Goal: Information Seeking & Learning: Learn about a topic

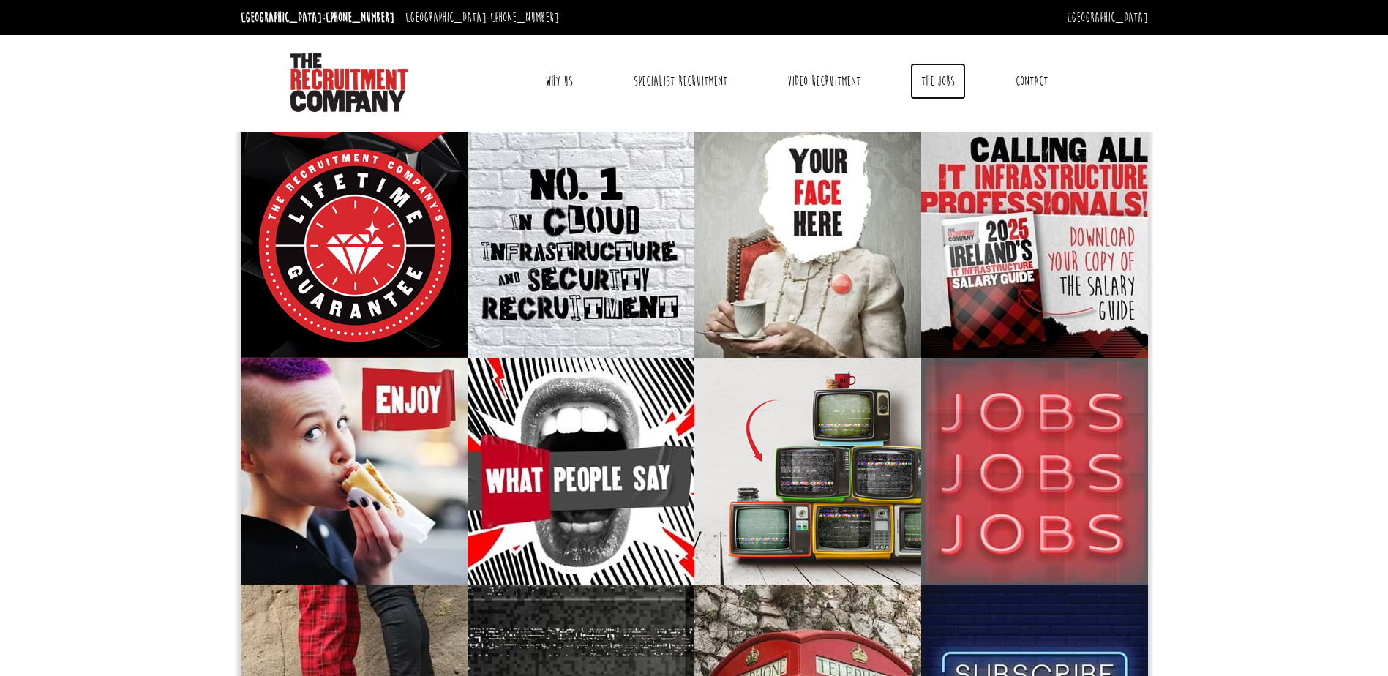
click at [941, 81] on link "The Jobs" at bounding box center [938, 81] width 56 height 37
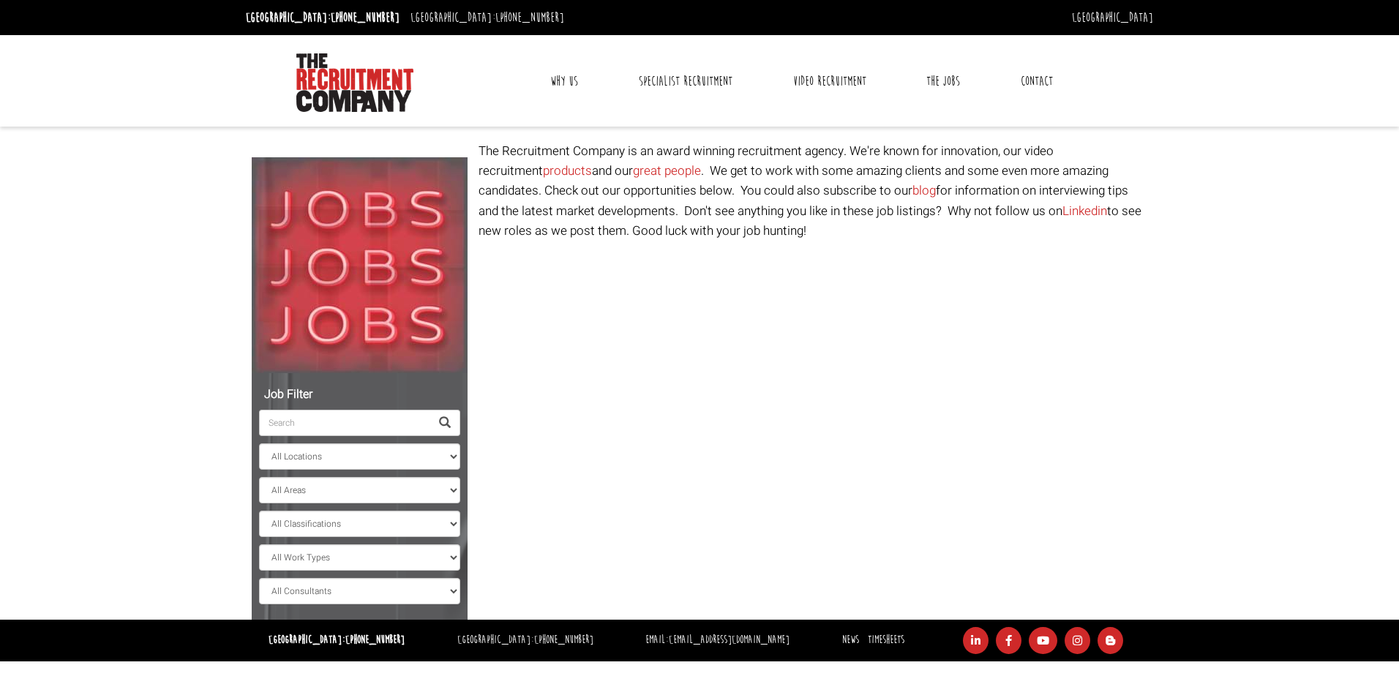
select select "[GEOGRAPHIC_DATA]"
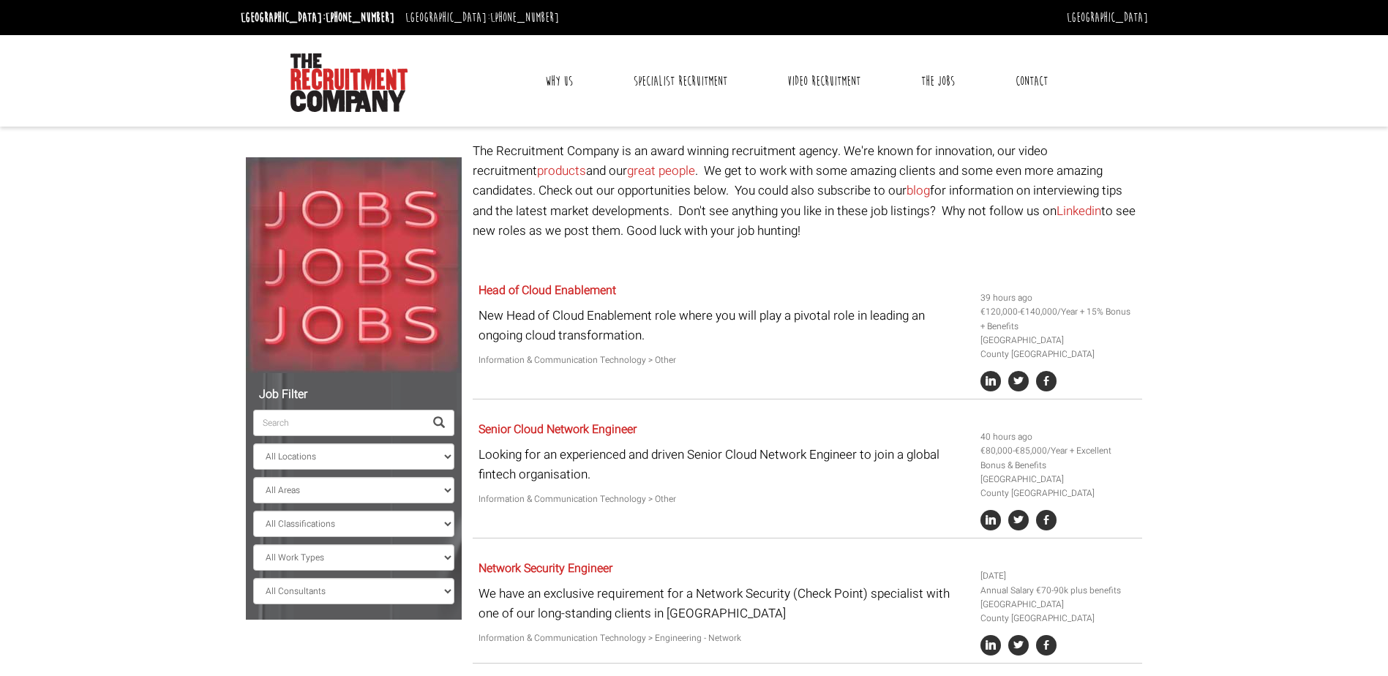
click at [561, 82] on link "Why Us" at bounding box center [559, 81] width 50 height 37
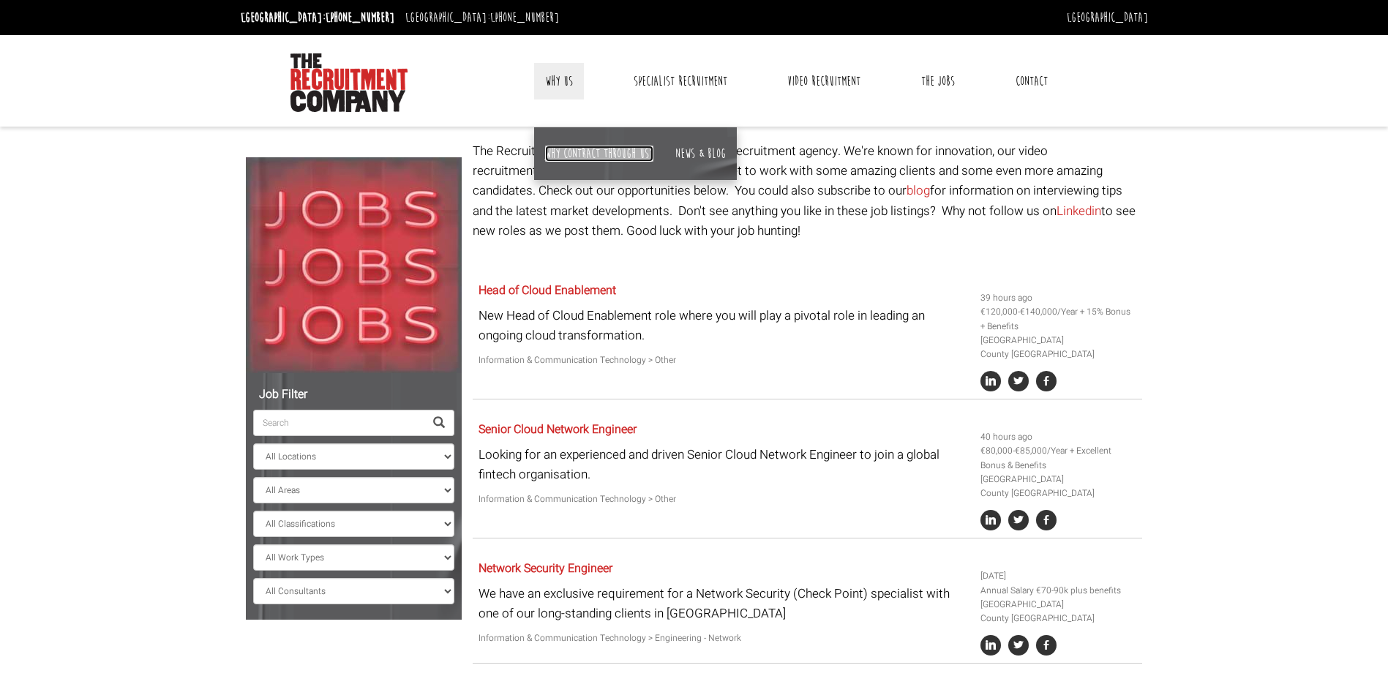
click at [594, 157] on link "Why contract through us?" at bounding box center [599, 154] width 108 height 16
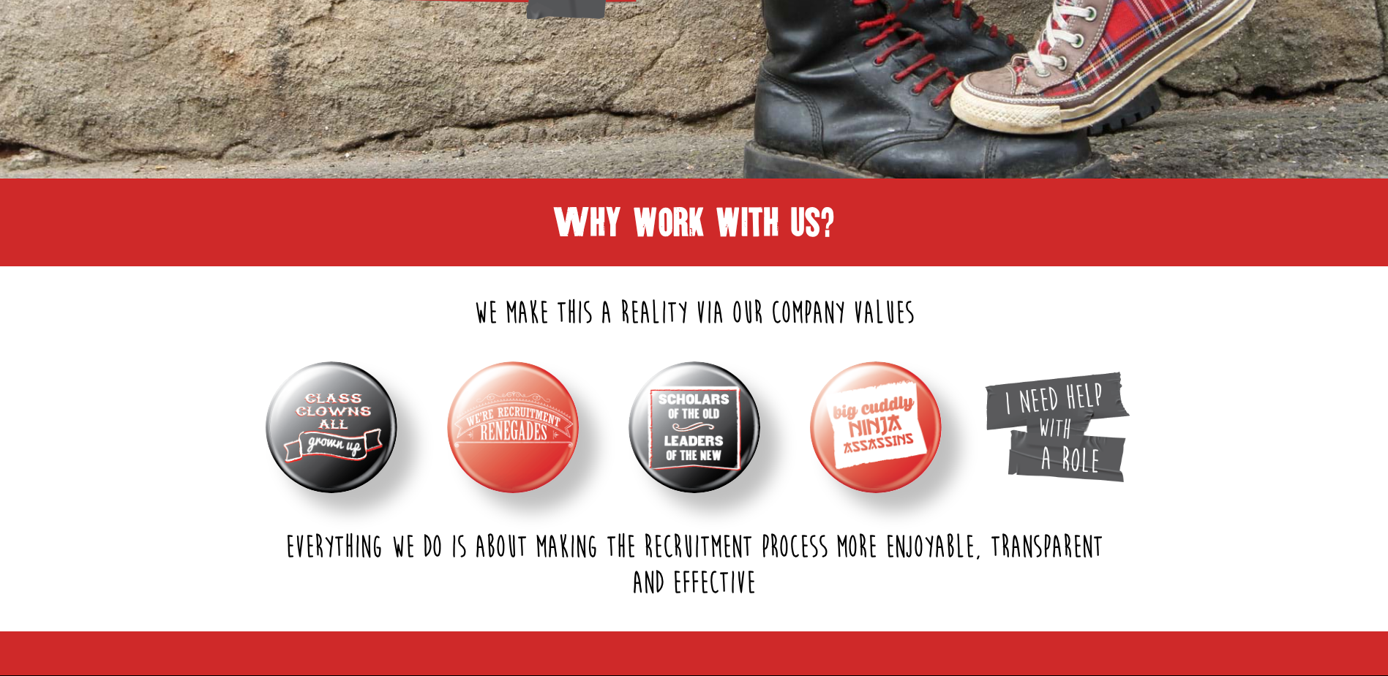
scroll to position [431, 0]
